Goal: Transaction & Acquisition: Purchase product/service

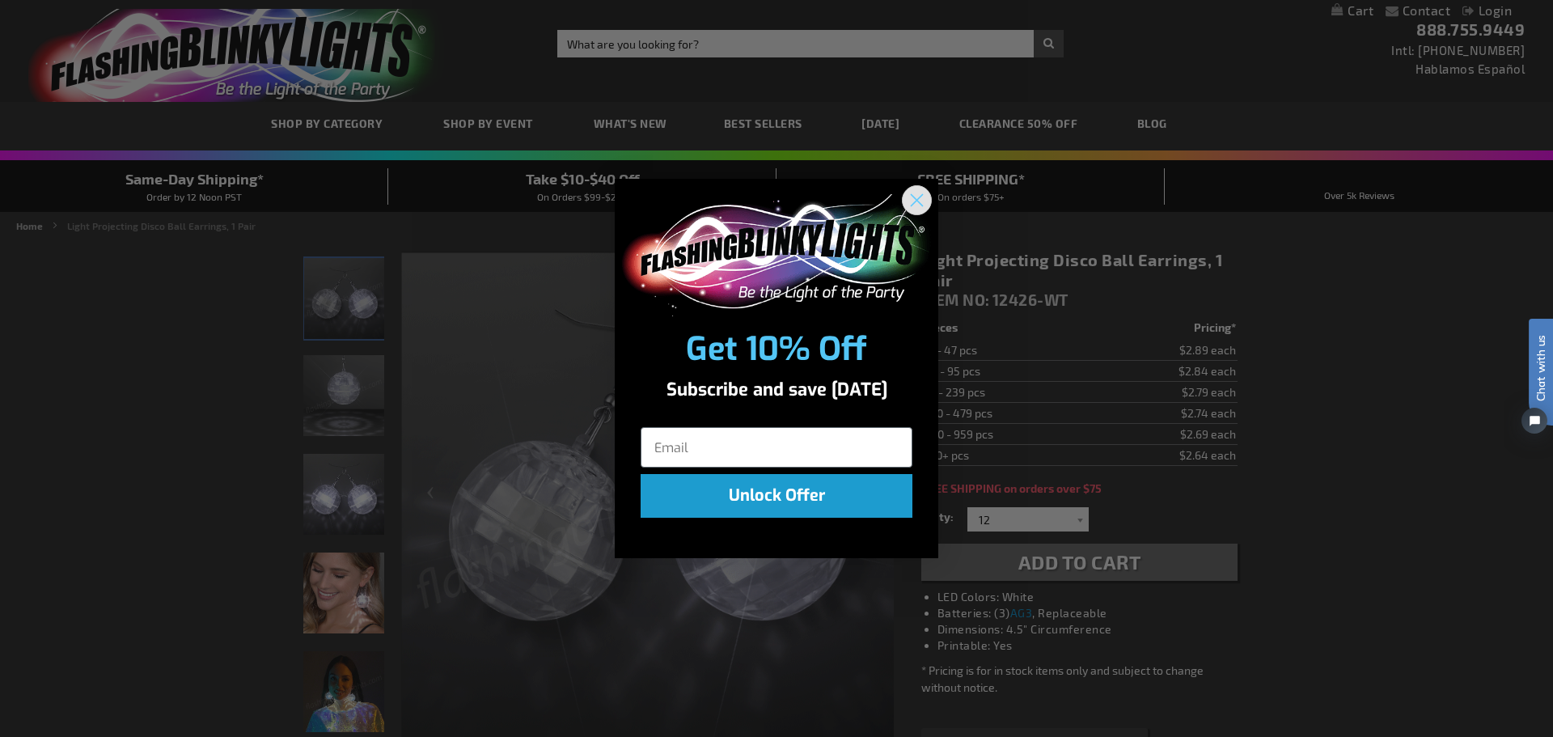
click at [925, 195] on circle "Close dialog" at bounding box center [916, 200] width 27 height 27
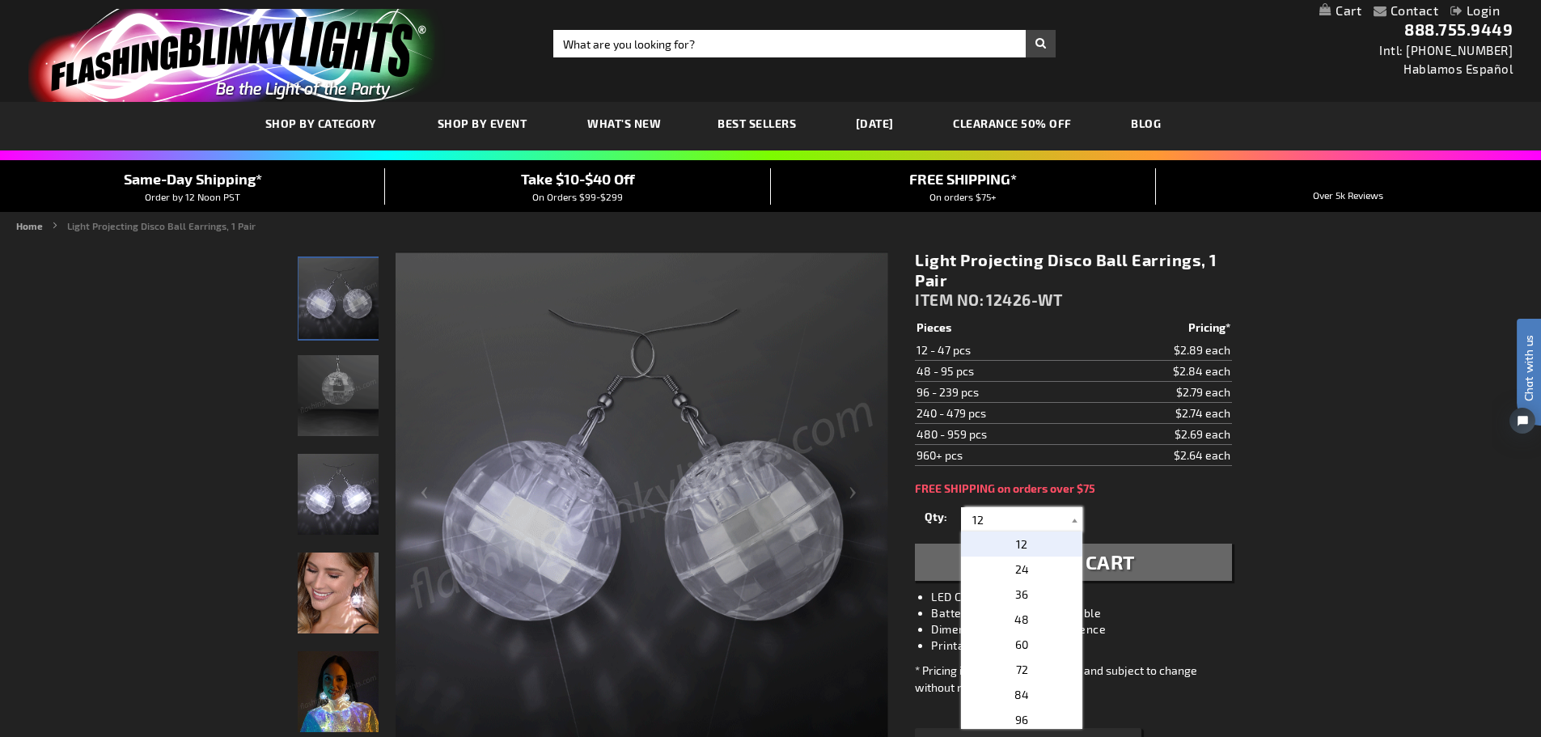
click at [991, 518] on input "12" at bounding box center [1023, 519] width 117 height 24
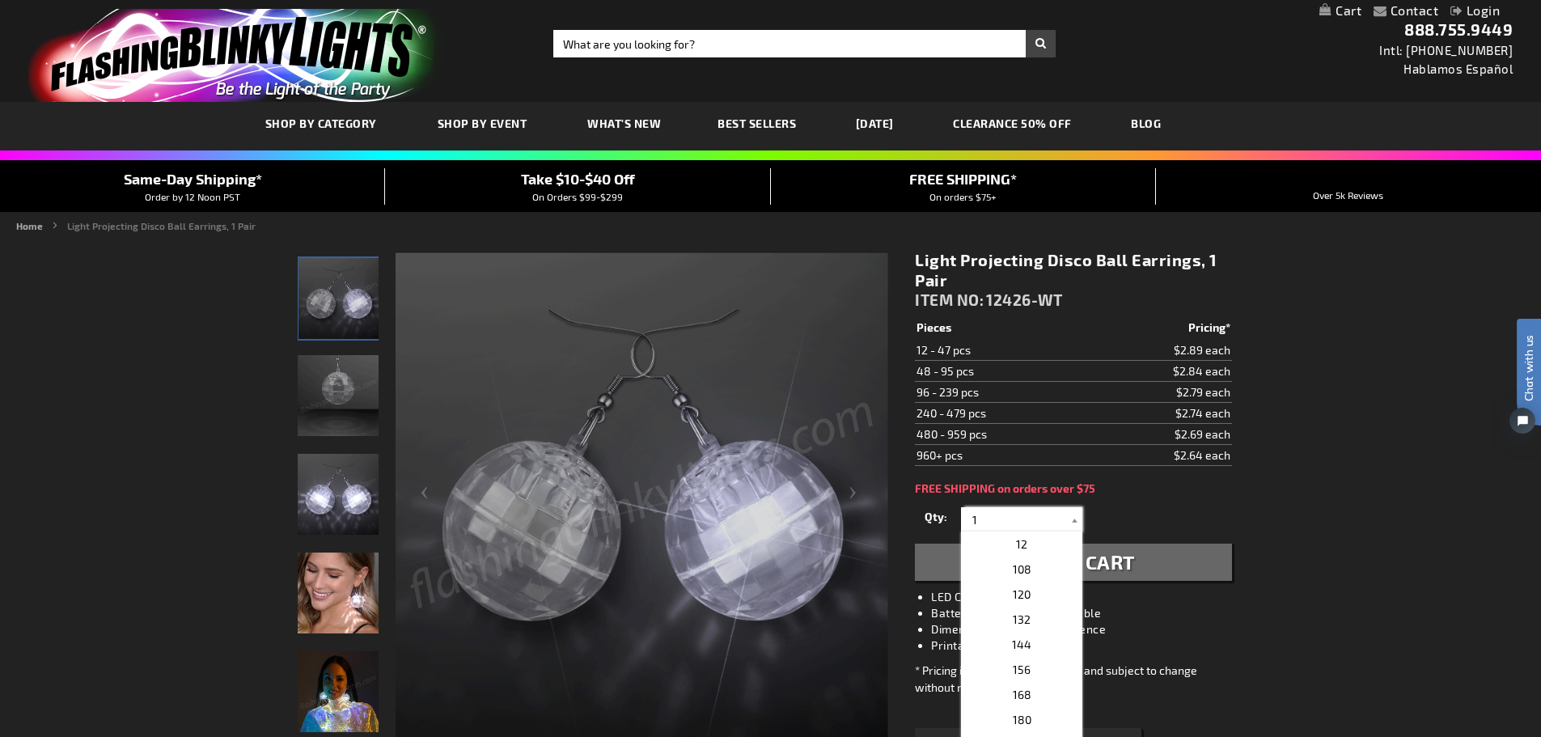
type input "1"
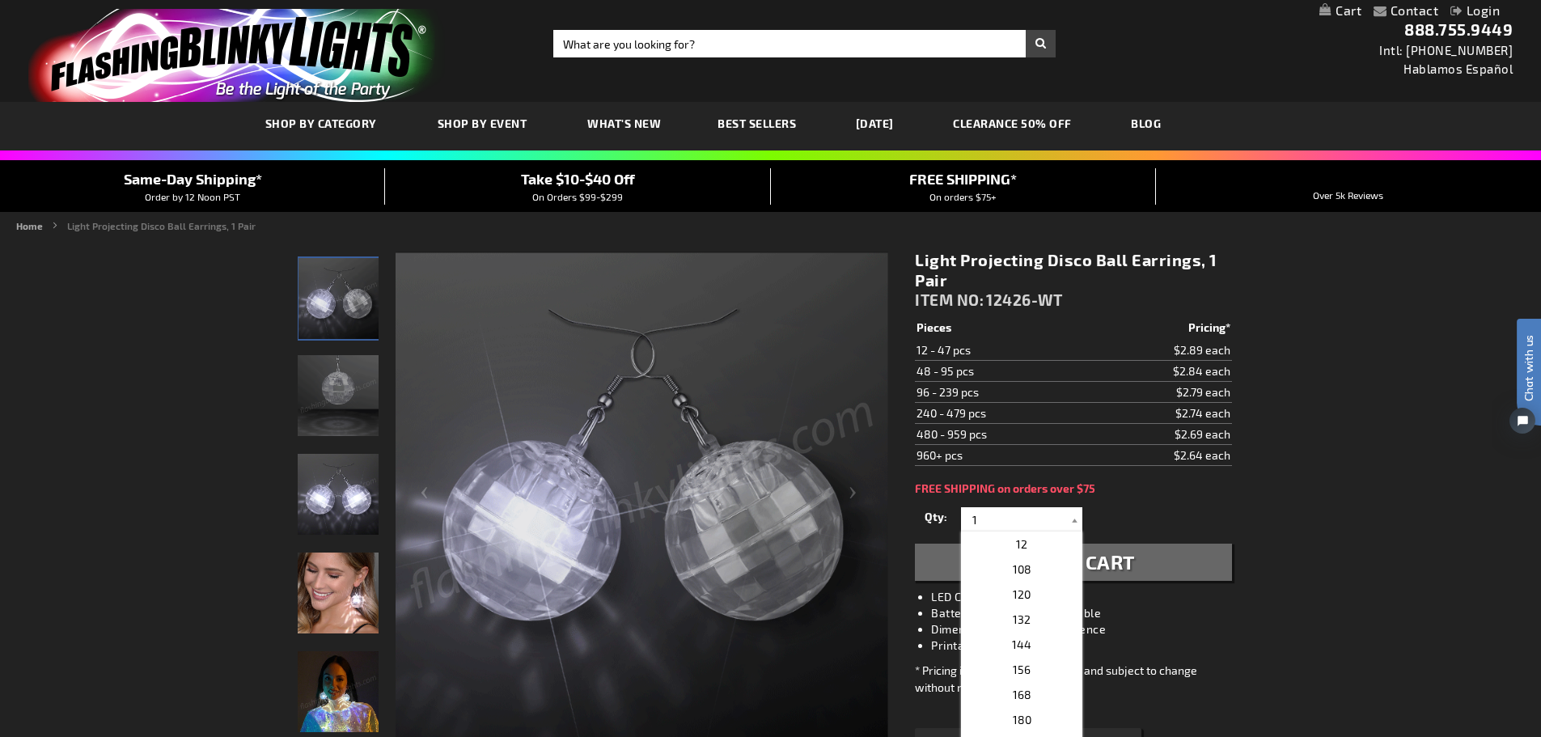
click at [1121, 502] on div "Light Projecting Disco Ball Earrings, 1 Pair ITEM NO: 12426-WT $2.64 Pieces Pri…" at bounding box center [1073, 527] width 341 height 578
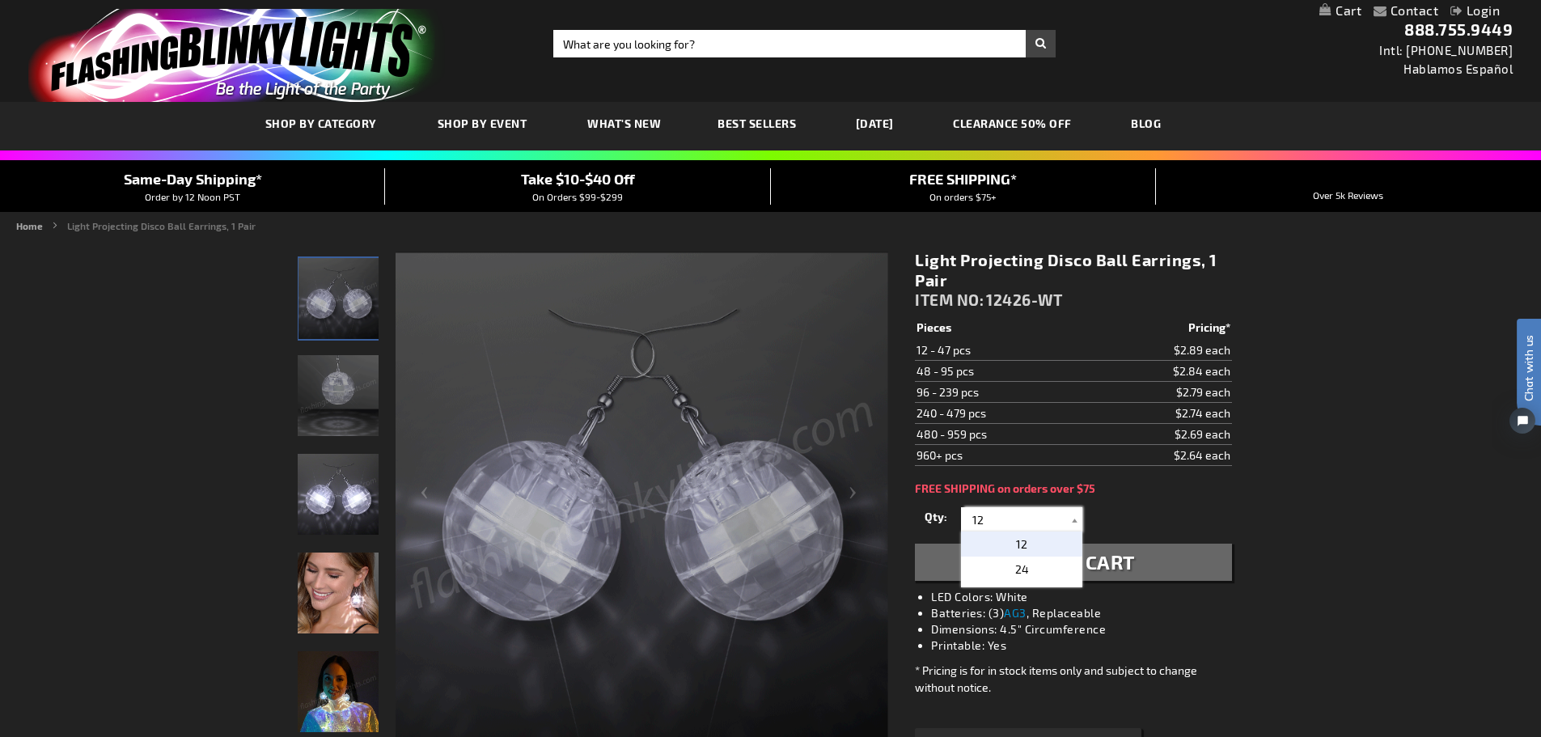
click at [997, 516] on input "12" at bounding box center [1023, 519] width 117 height 24
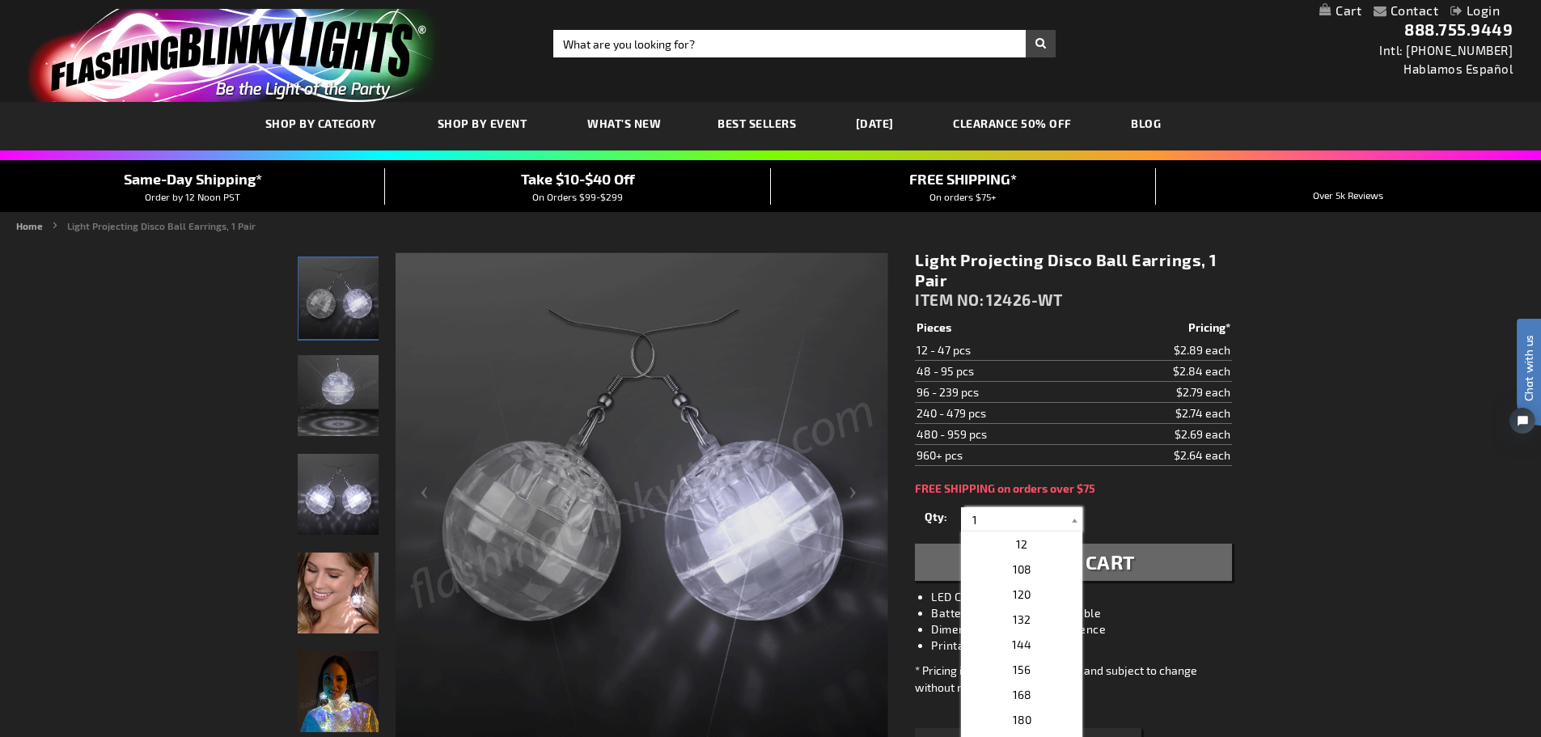
type input "1"
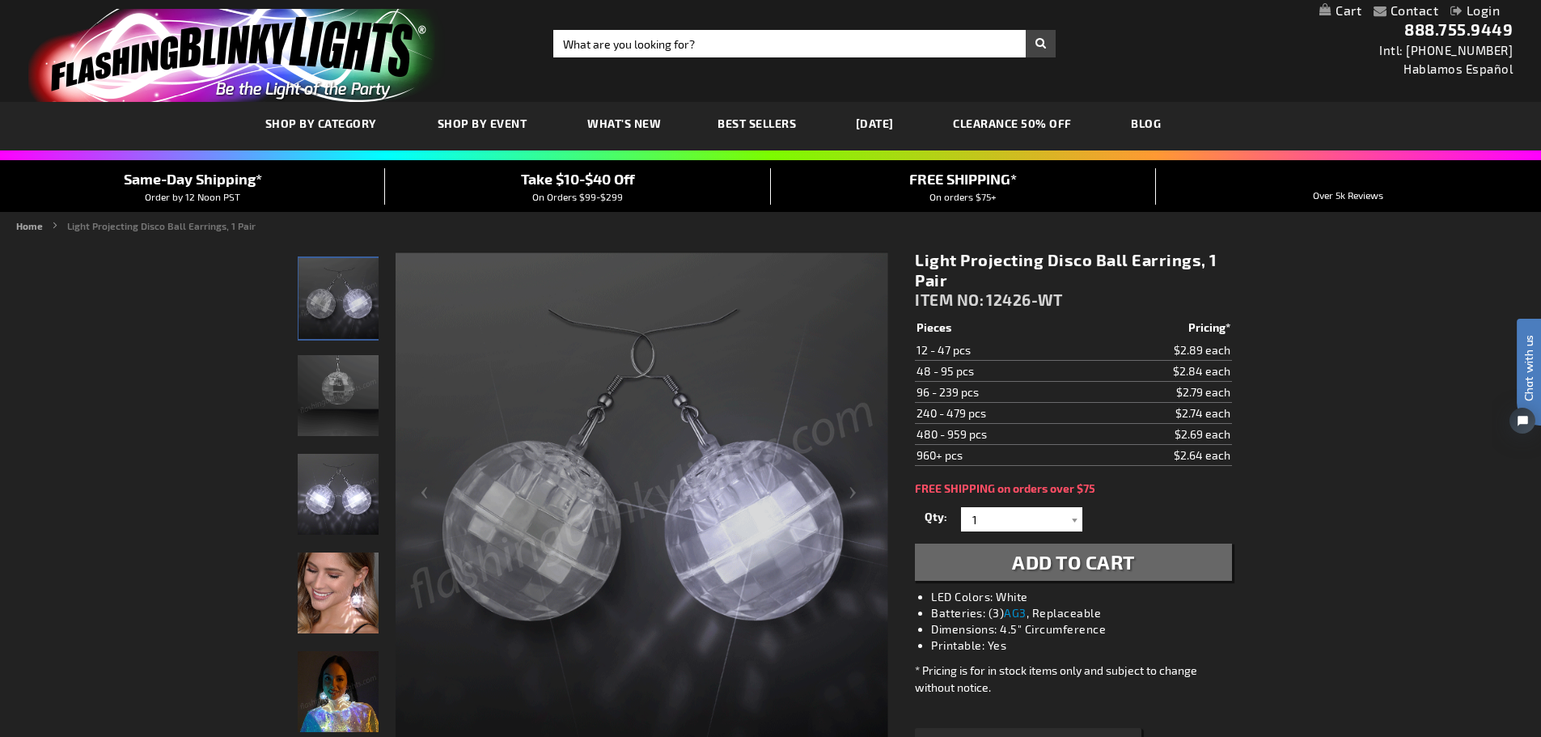
click at [1105, 569] on span "Add to Cart" at bounding box center [1073, 561] width 123 height 23
